Goal: Register for event/course

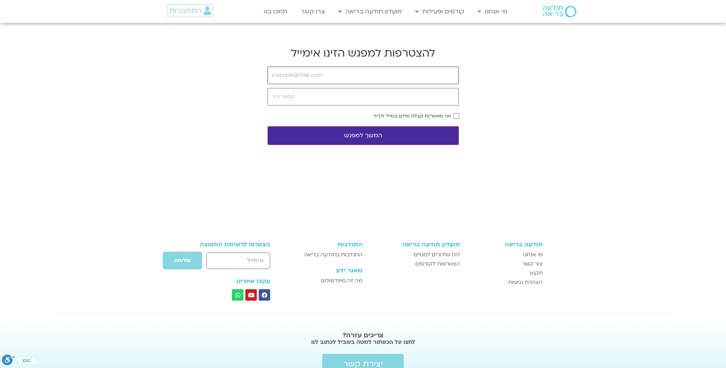
click at [276, 74] on input "email" at bounding box center [362, 76] width 191 height 18
type input "[EMAIL_ADDRESS][DOMAIN_NAME]"
type input "0502331353"
click at [361, 132] on button "המשך למפגש" at bounding box center [362, 135] width 191 height 19
click at [362, 132] on button "המשך למפגש" at bounding box center [362, 135] width 191 height 19
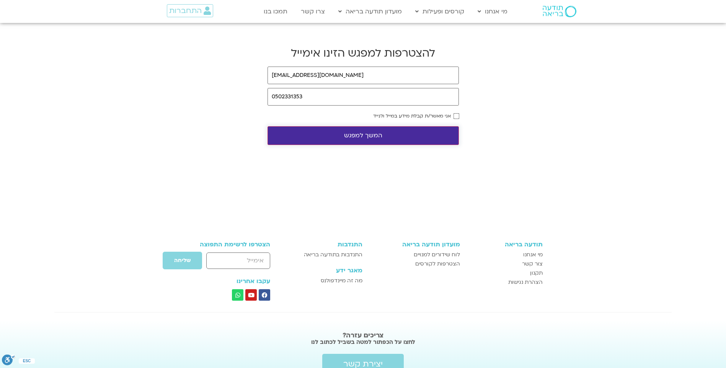
click at [362, 134] on button "המשך למפגש" at bounding box center [362, 135] width 191 height 19
click at [362, 132] on button "המשך למפגש" at bounding box center [362, 135] width 191 height 19
click at [362, 130] on button "המשך למפגש" at bounding box center [362, 135] width 191 height 19
click at [362, 132] on button "המשך למפגש" at bounding box center [362, 135] width 191 height 19
click at [284, 75] on input "email" at bounding box center [362, 76] width 191 height 18
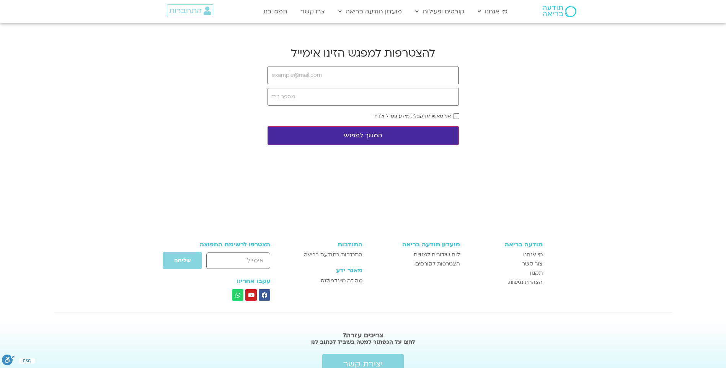
type input "[EMAIL_ADDRESS][DOMAIN_NAME]"
type input "0502331353"
click at [364, 132] on button "המשך למפגש" at bounding box center [362, 135] width 191 height 19
click at [366, 133] on button "המשך למפגש" at bounding box center [362, 135] width 191 height 19
